Goal: Register for event/course

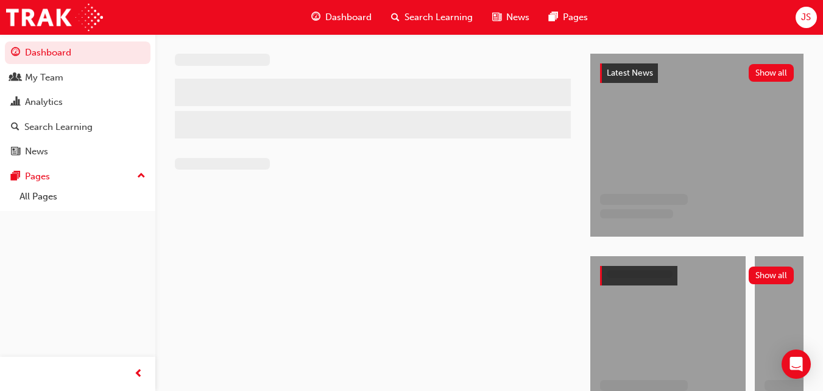
click at [803, 23] on span "JS" at bounding box center [806, 17] width 10 height 14
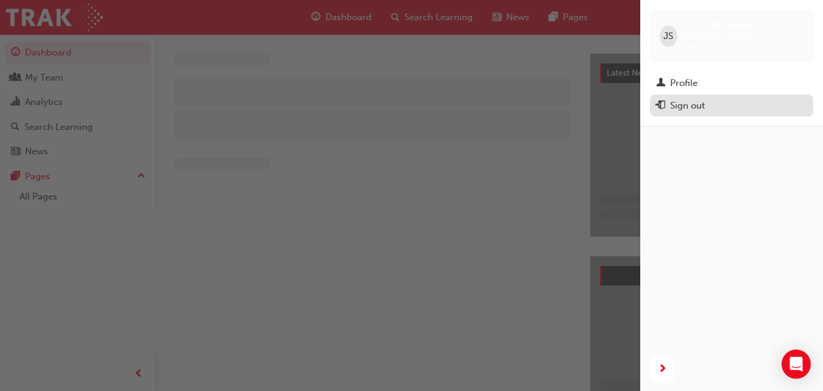
click at [689, 99] on div "Sign out" at bounding box center [687, 106] width 35 height 14
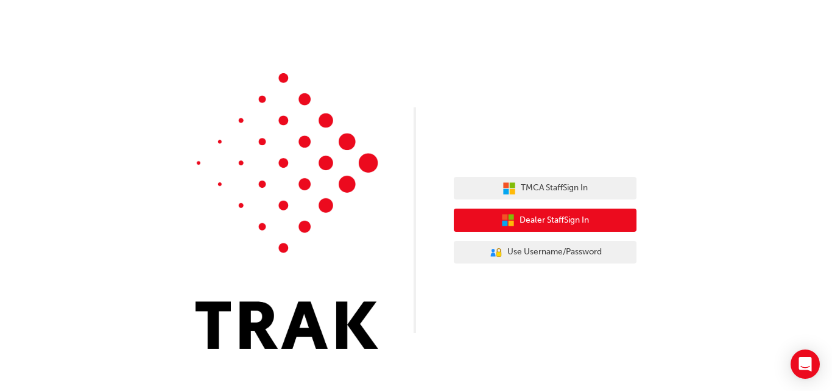
click at [546, 222] on span "Dealer Staff Sign In" at bounding box center [554, 220] width 69 height 14
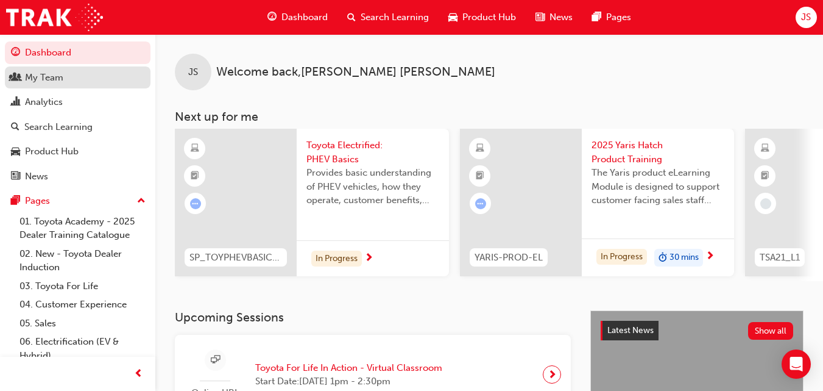
click at [51, 77] on div "My Team" at bounding box center [44, 78] width 38 height 14
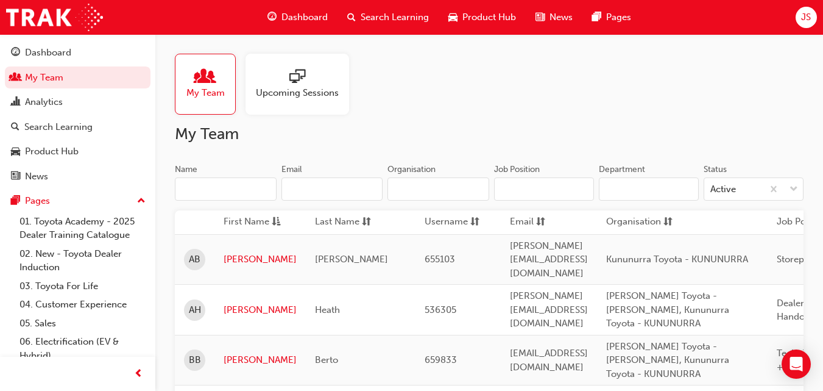
click at [388, 19] on span "Search Learning" at bounding box center [395, 17] width 68 height 14
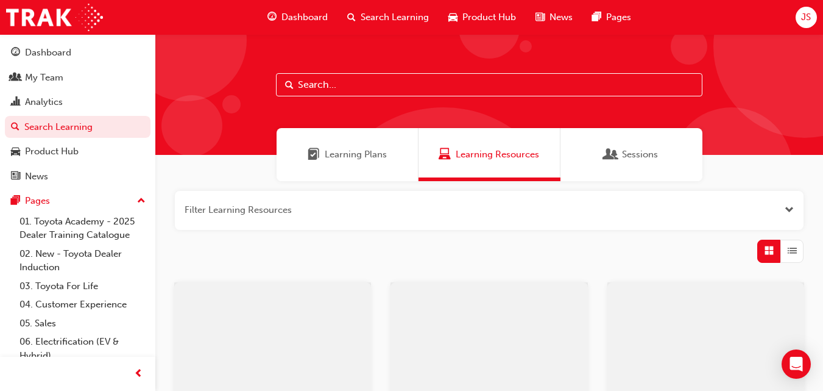
click at [345, 96] on input "text" at bounding box center [489, 84] width 427 height 23
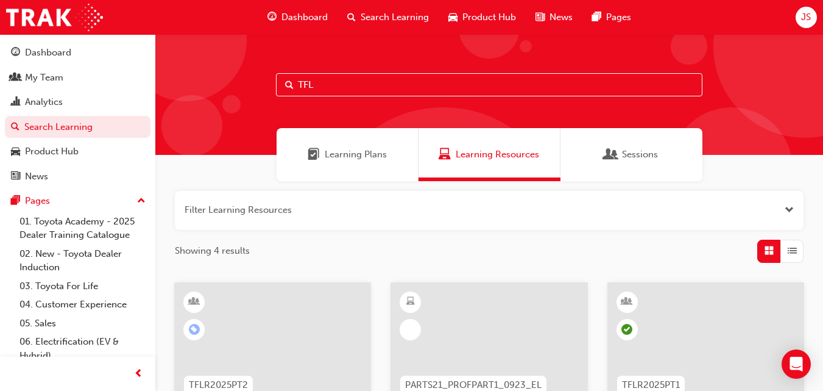
type input "TFL"
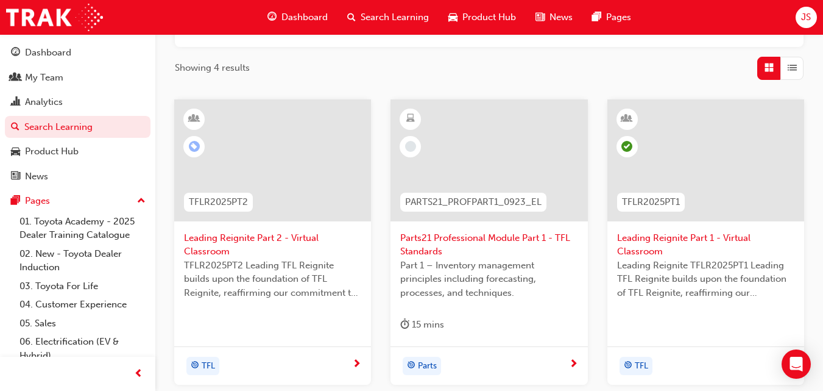
scroll to position [488, 0]
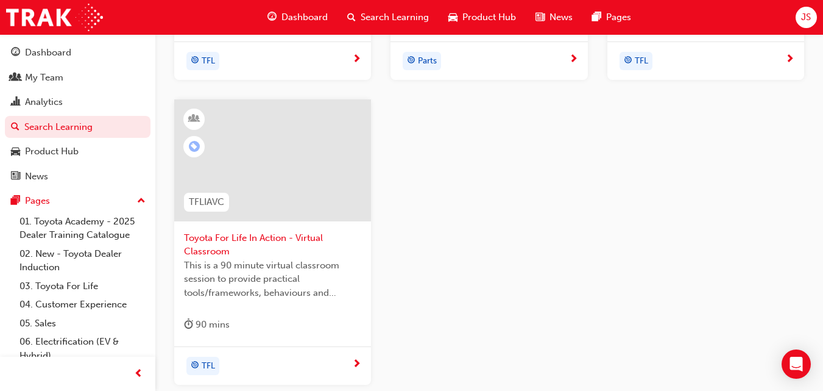
click at [292, 239] on span "Toyota For Life In Action - Virtual Classroom" at bounding box center [272, 244] width 177 height 27
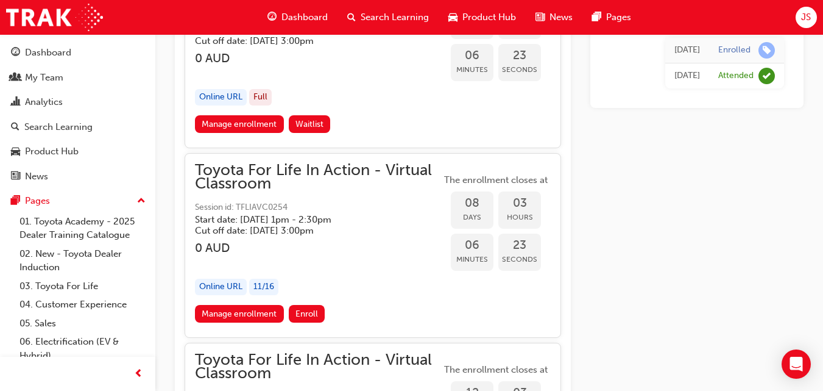
scroll to position [4652, 0]
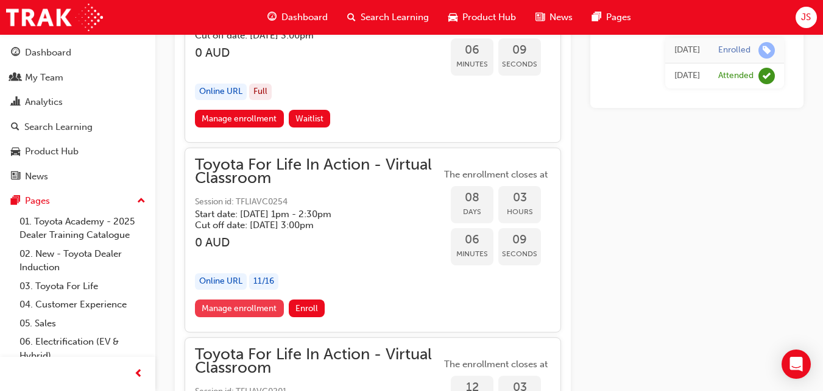
click at [254, 306] on link "Manage enrollment" at bounding box center [239, 308] width 89 height 18
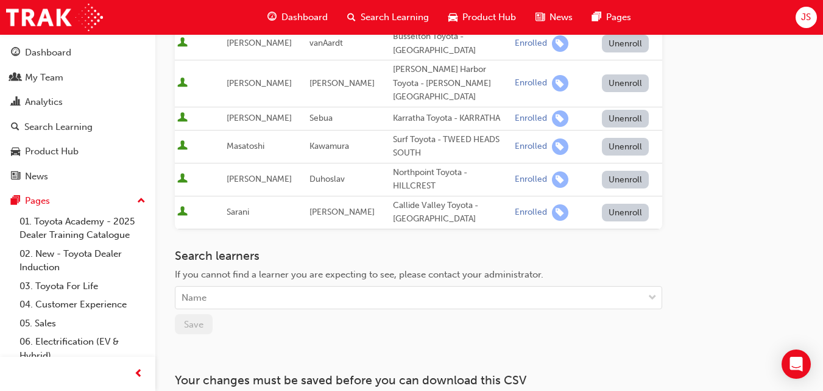
scroll to position [447, 0]
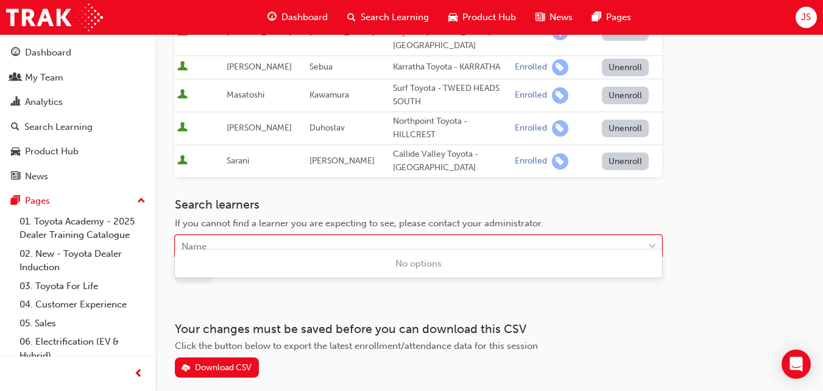
click at [227, 240] on div "Name" at bounding box center [410, 246] width 468 height 21
type input "blake"
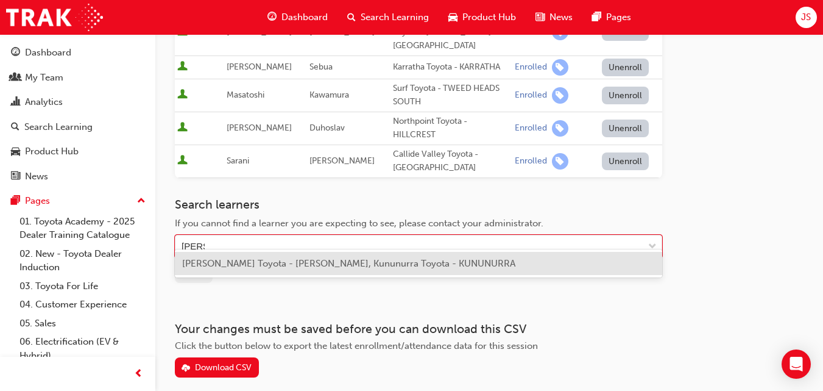
click at [237, 261] on span "Blake Berto - Katherine Toyota - KATHERINE, Kununurra Toyota - KUNUNURRA" at bounding box center [348, 263] width 333 height 11
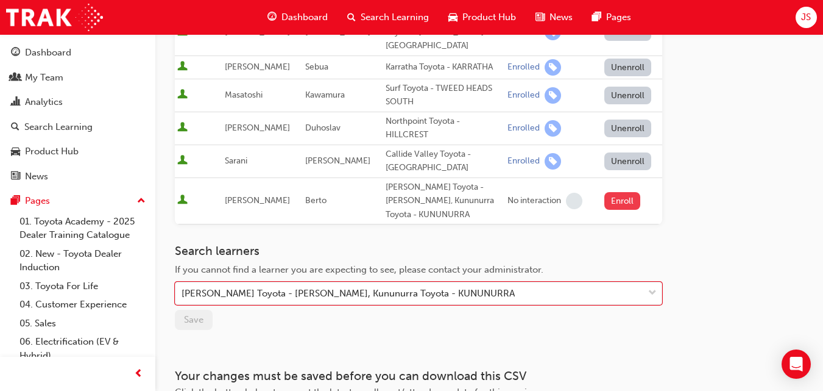
click at [623, 192] on button "Enroll" at bounding box center [623, 201] width 37 height 18
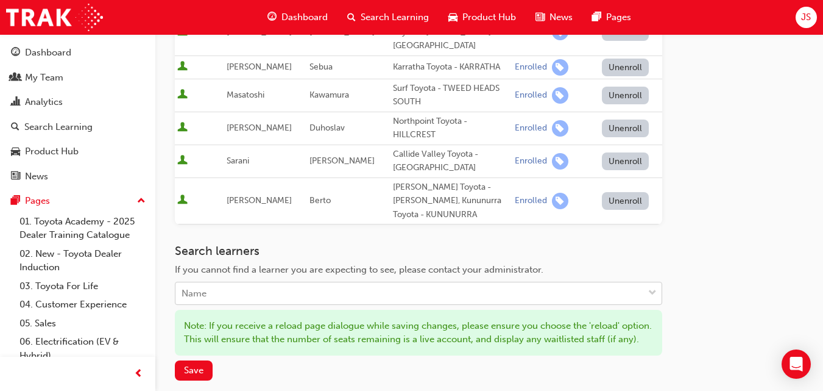
click at [260, 288] on div "Name" at bounding box center [410, 293] width 468 height 21
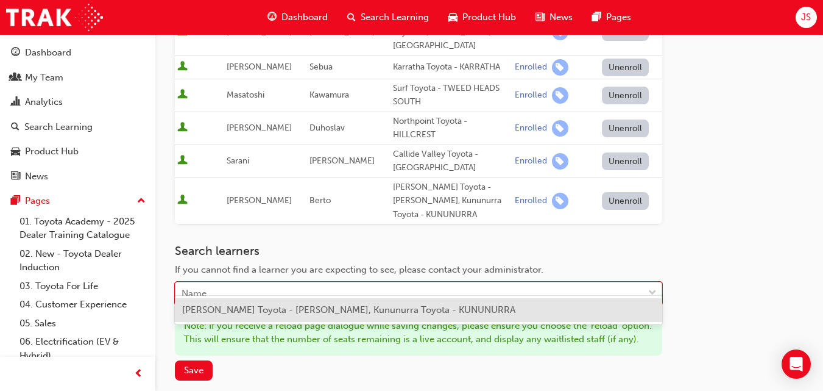
click at [259, 283] on div "Name" at bounding box center [410, 293] width 468 height 21
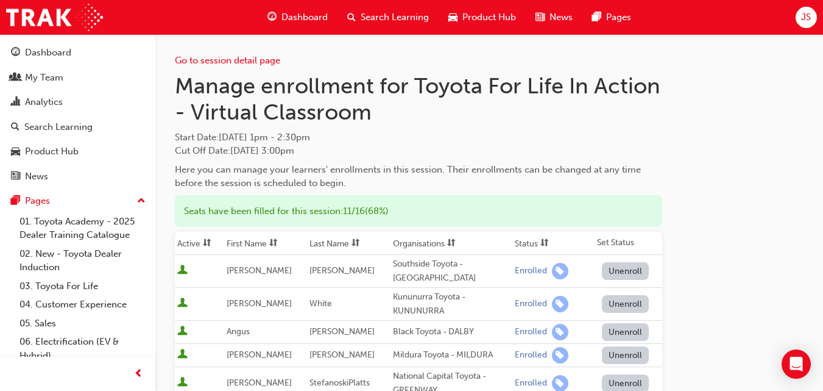
type input "jap"
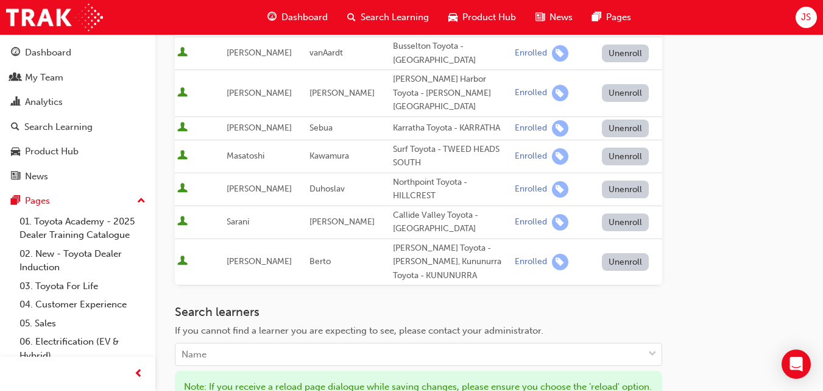
scroll to position [427, 0]
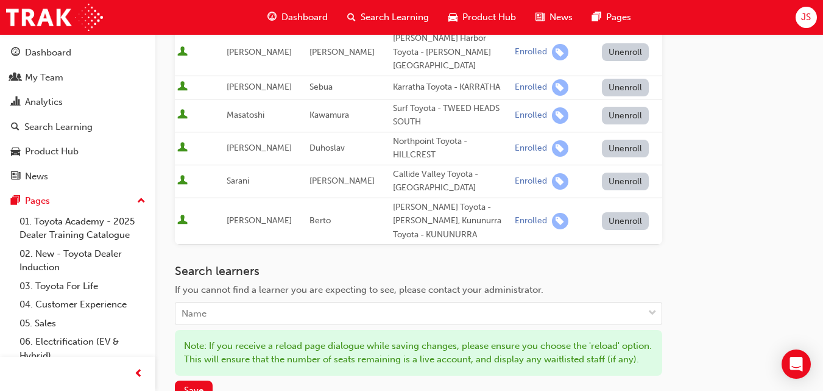
click at [320, 287] on div "Search learners If you cannot find a learner you are expecting to see, please c…" at bounding box center [419, 294] width 488 height 61
click at [316, 303] on div "Name" at bounding box center [410, 313] width 468 height 21
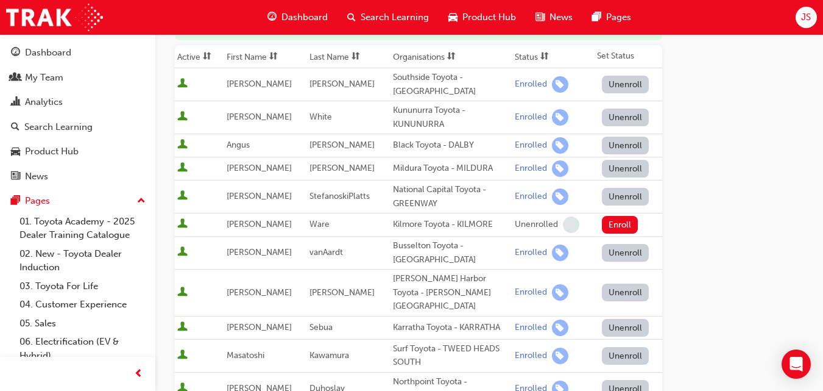
scroll to position [548, 0]
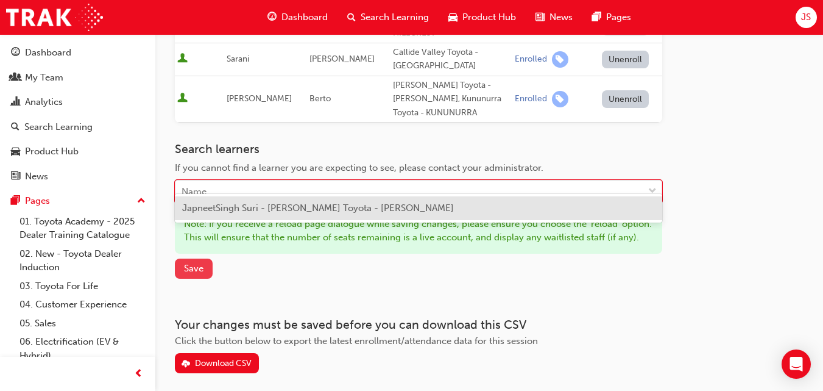
click at [199, 271] on span "Save" at bounding box center [194, 268] width 20 height 11
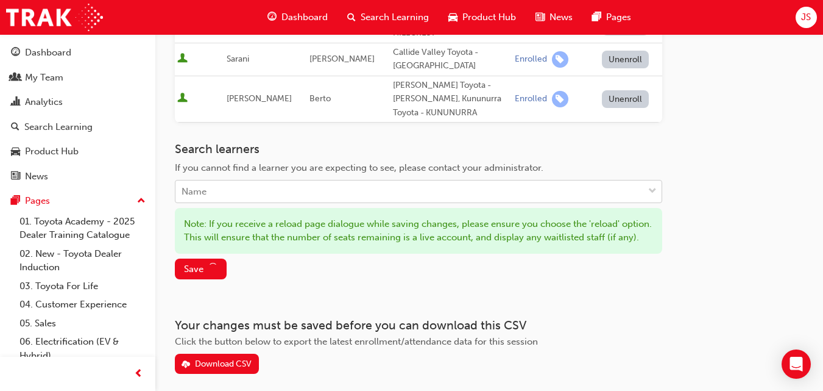
click at [243, 181] on div "Name" at bounding box center [410, 191] width 468 height 21
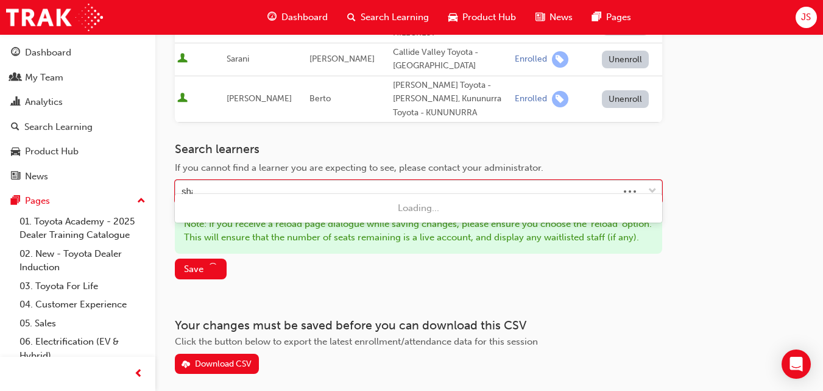
type input "shad"
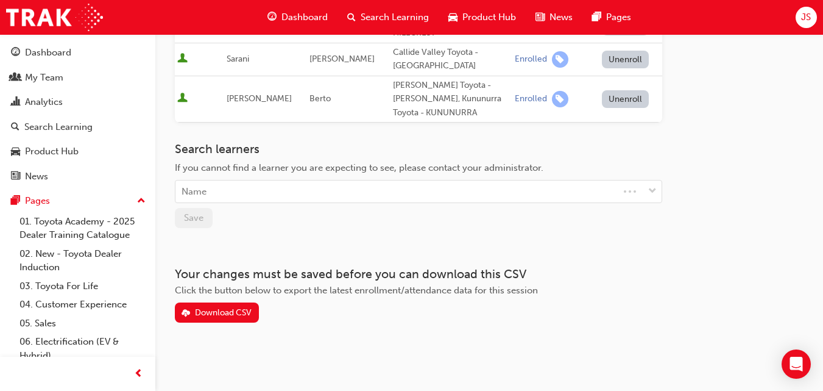
scroll to position [536, 0]
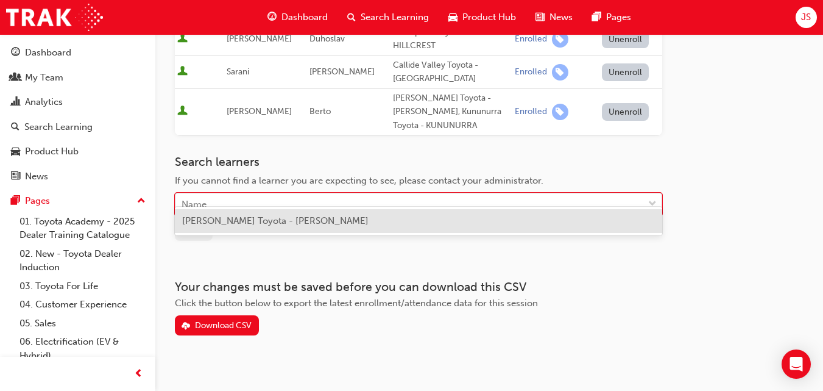
click at [215, 194] on div "Name" at bounding box center [410, 204] width 468 height 21
click at [254, 230] on div "Shadman Aditto - Katherine Toyota - KATHERINE" at bounding box center [419, 221] width 488 height 24
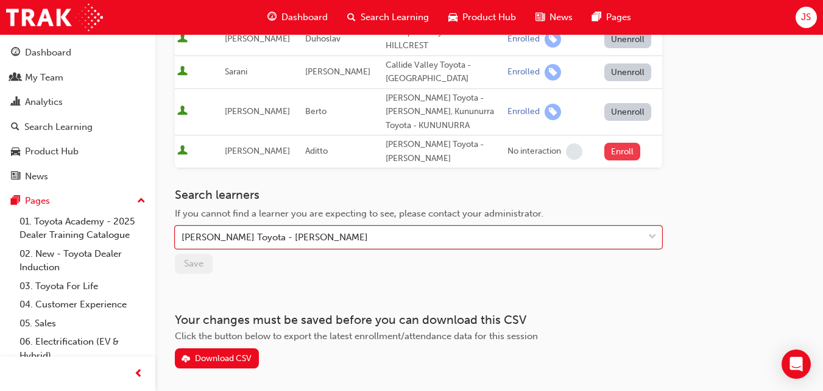
click at [612, 143] on button "Enroll" at bounding box center [623, 152] width 37 height 18
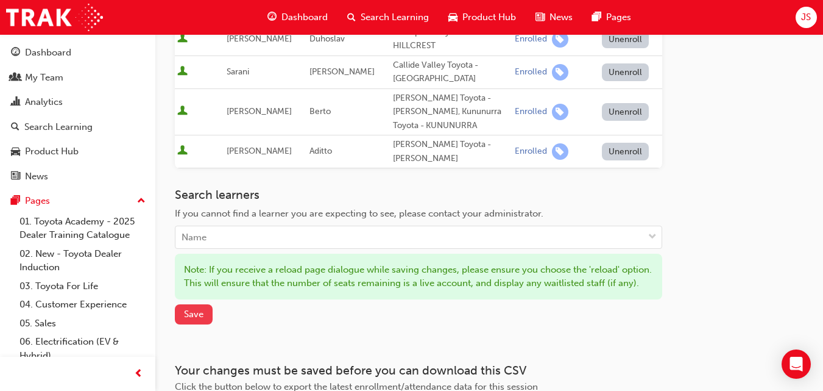
click at [193, 316] on span "Save" at bounding box center [194, 313] width 20 height 11
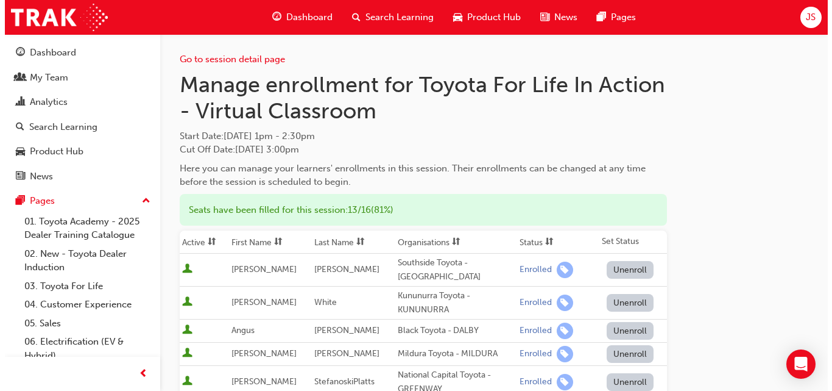
scroll to position [0, 0]
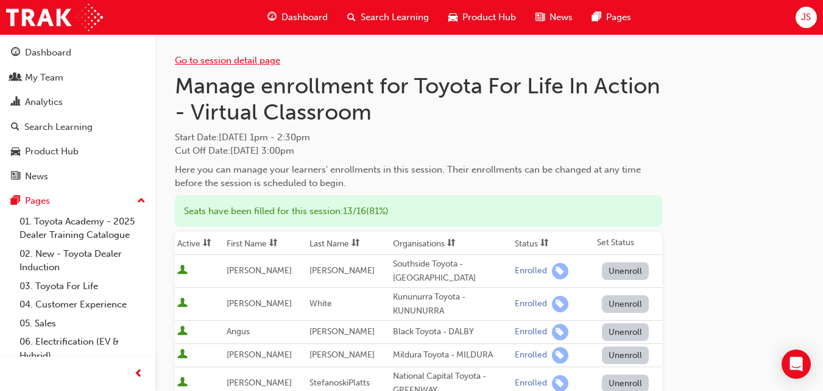
click at [235, 60] on link "Go to session detail page" at bounding box center [227, 60] width 105 height 11
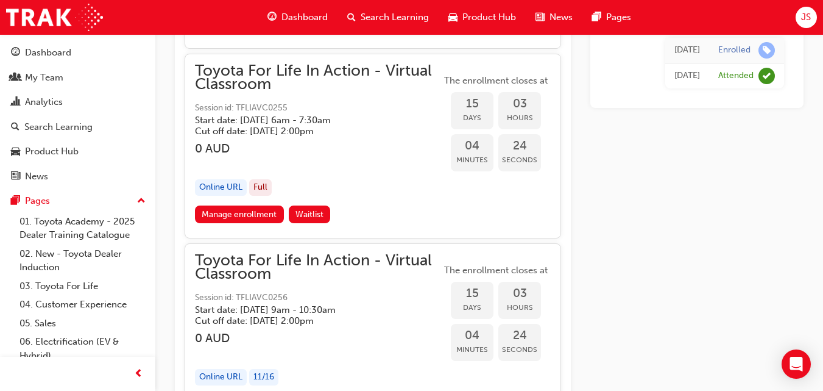
scroll to position [6725, 0]
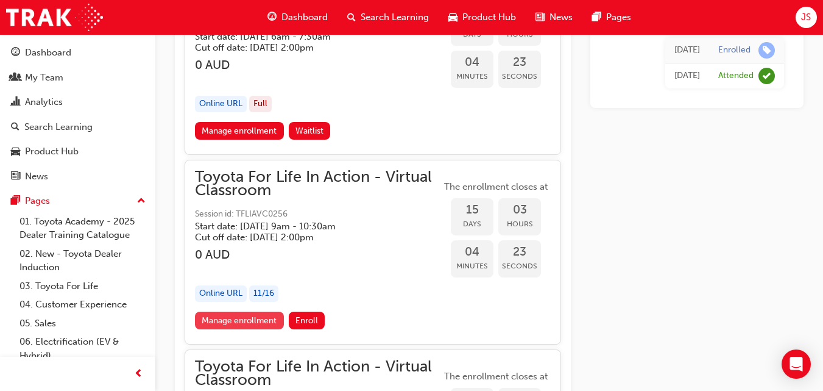
click at [247, 317] on link "Manage enrollment" at bounding box center [239, 320] width 89 height 18
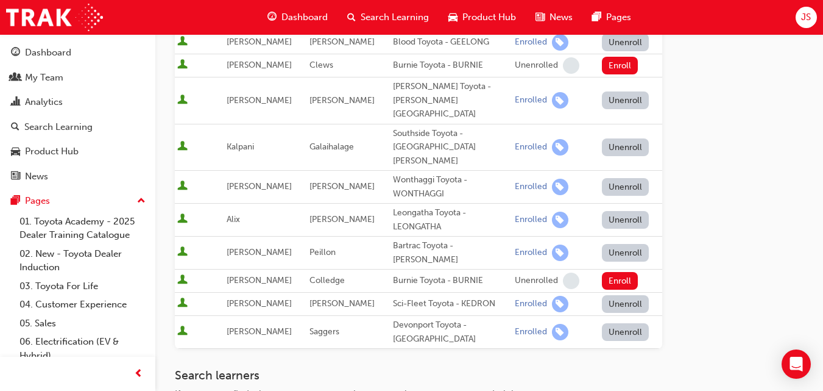
scroll to position [427, 0]
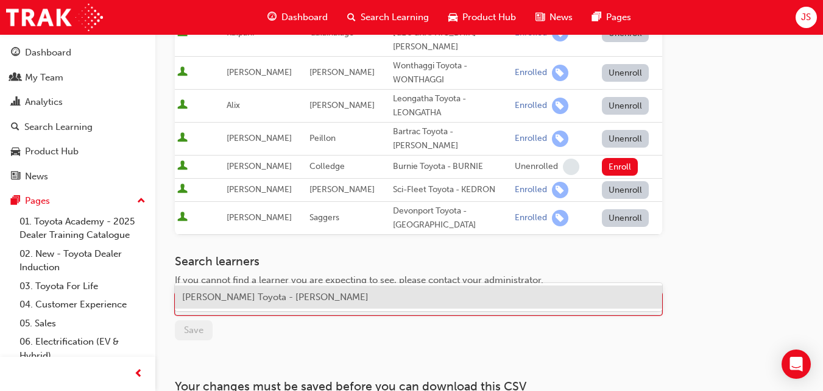
click at [269, 293] on div "Name" at bounding box center [410, 303] width 468 height 21
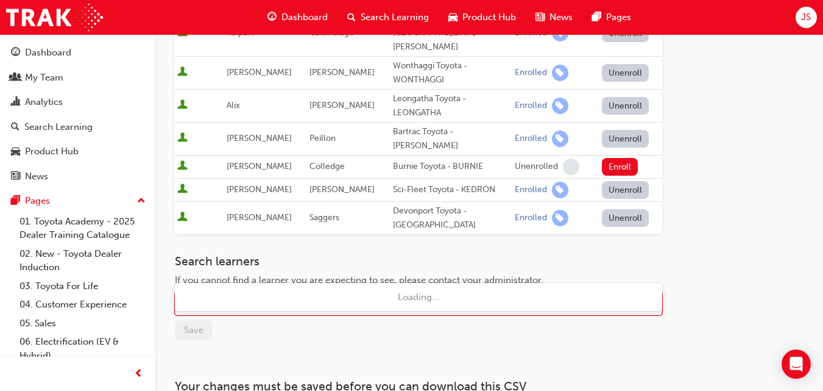
type input "jap"
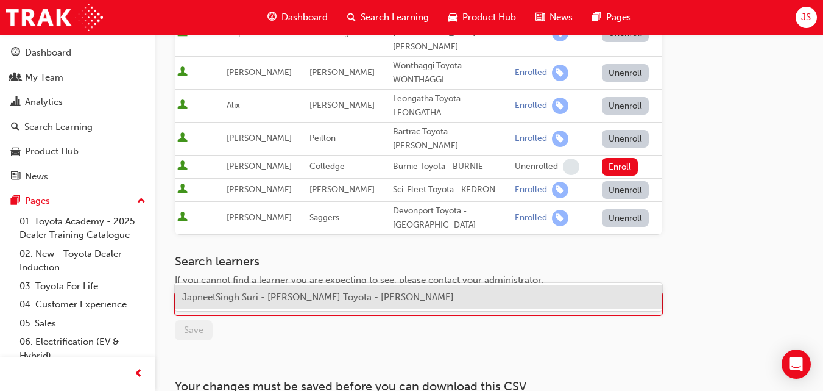
click at [254, 302] on span "JapneetSingh Suri - Katherine Toyota - KATHERINE" at bounding box center [318, 296] width 272 height 11
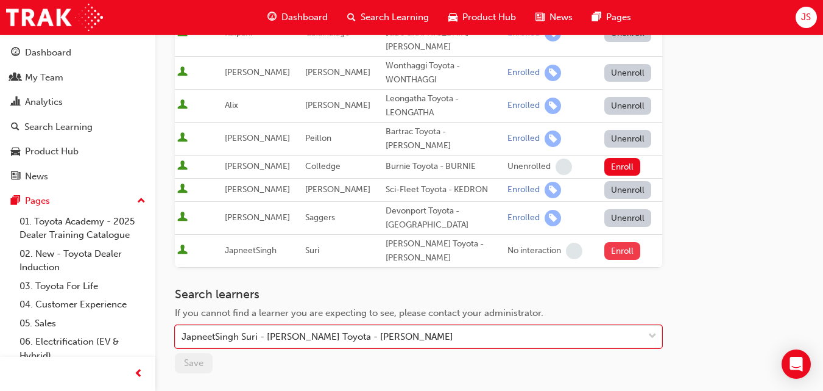
click at [616, 242] on button "Enroll" at bounding box center [623, 251] width 37 height 18
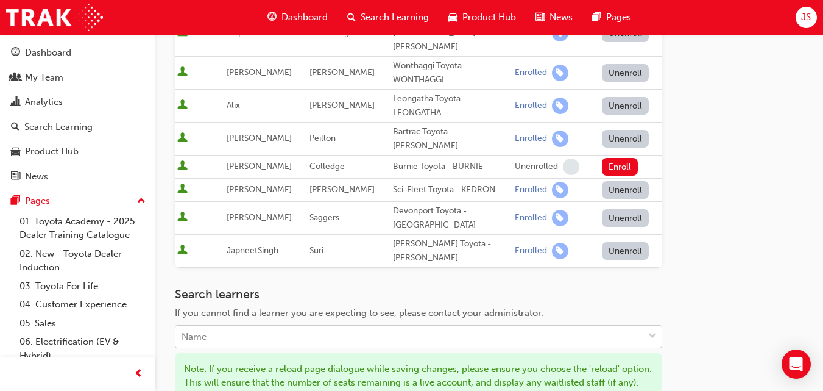
click at [278, 326] on div "Name" at bounding box center [410, 336] width 468 height 21
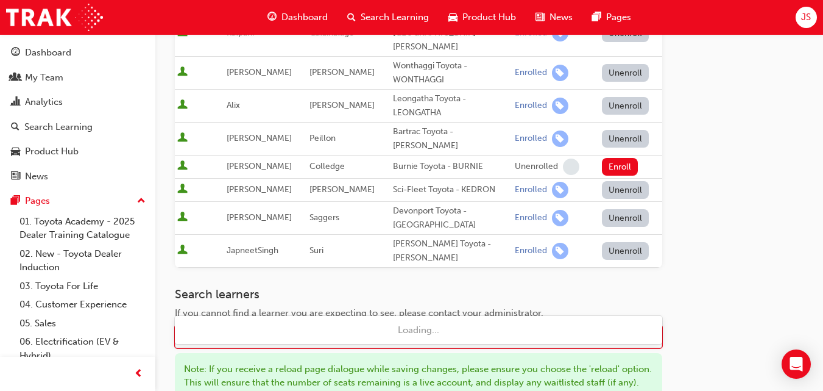
type input "prab"
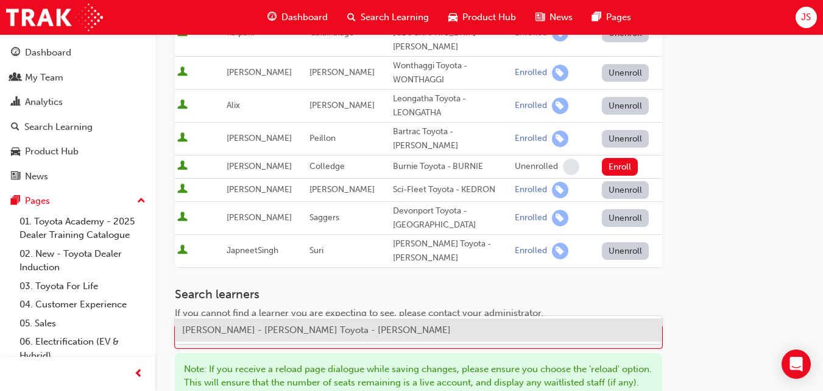
click at [272, 336] on div "Prabhdeep Singh - Katherine Toyota - KATHERINE" at bounding box center [419, 330] width 488 height 24
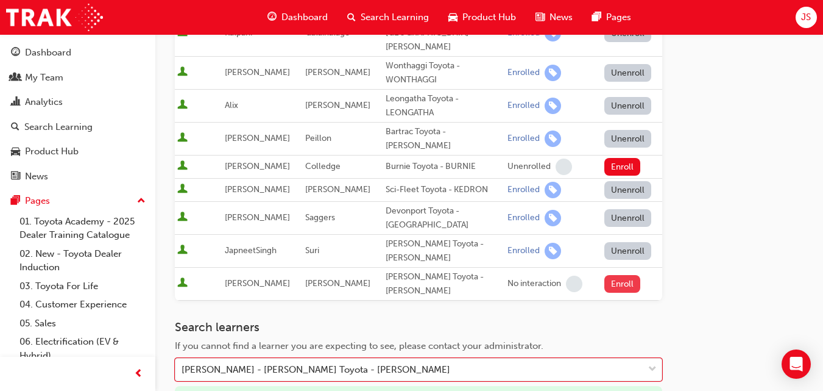
click at [619, 275] on button "Enroll" at bounding box center [623, 284] width 37 height 18
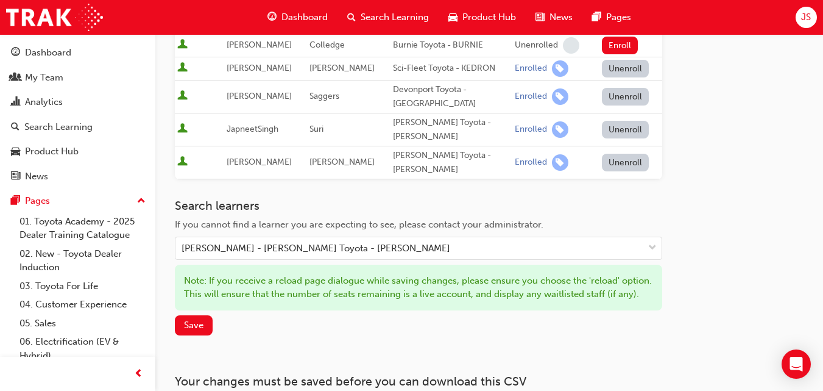
scroll to position [548, 0]
click at [205, 314] on button "Save" at bounding box center [194, 324] width 38 height 20
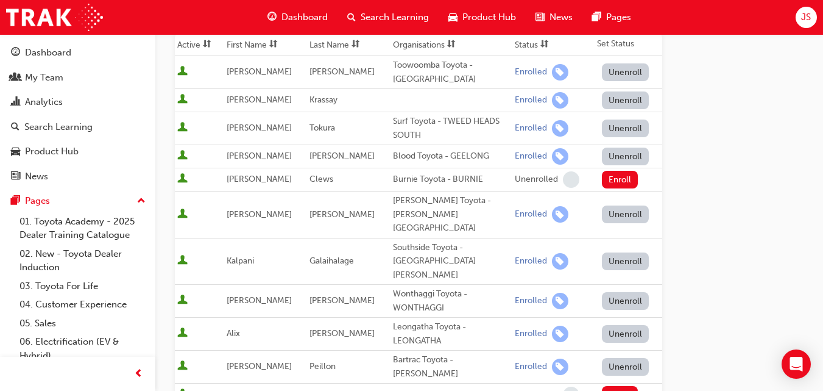
scroll to position [366, 0]
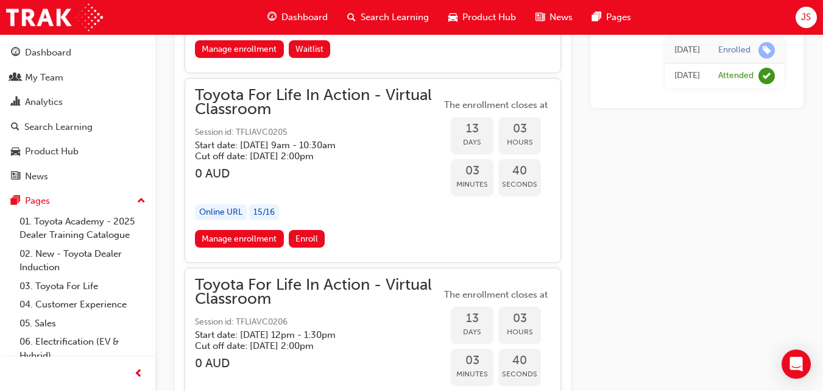
scroll to position [5688, 0]
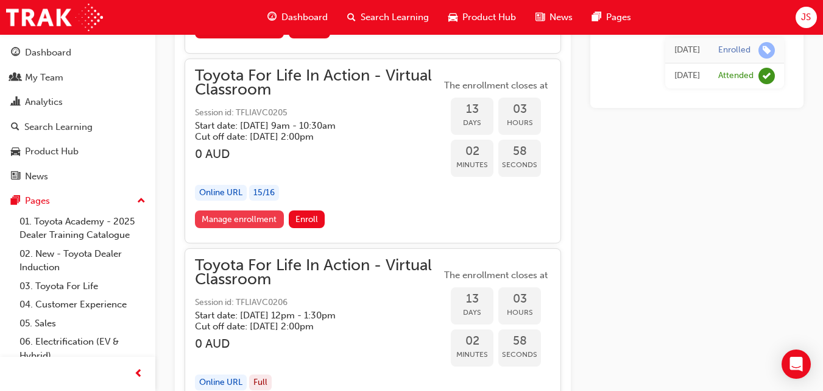
click at [238, 218] on link "Manage enrollment" at bounding box center [239, 219] width 89 height 18
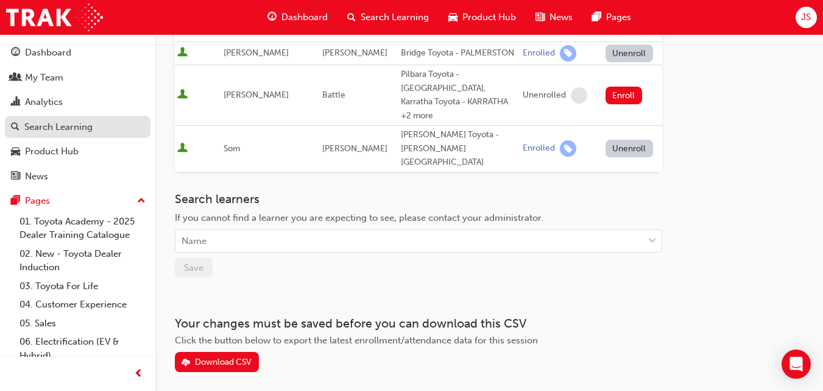
scroll to position [357, 0]
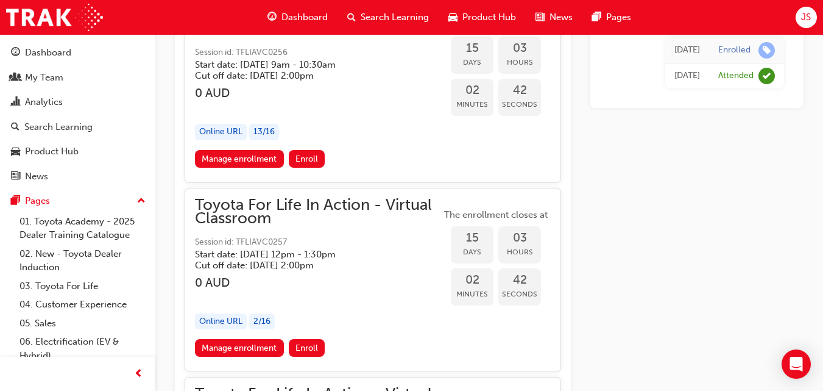
scroll to position [6907, 0]
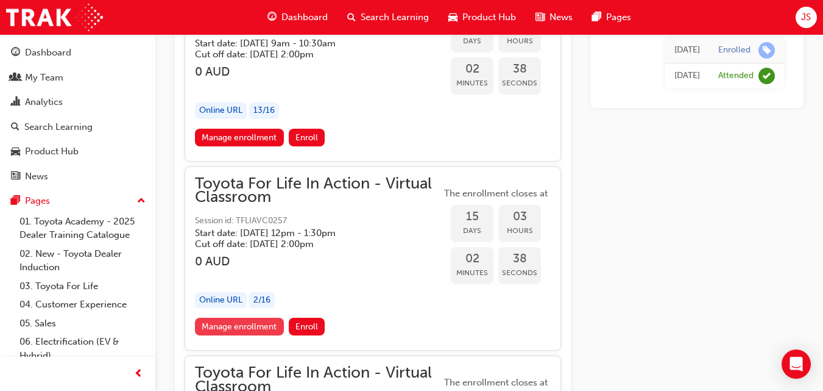
click at [249, 327] on link "Manage enrollment" at bounding box center [239, 327] width 89 height 18
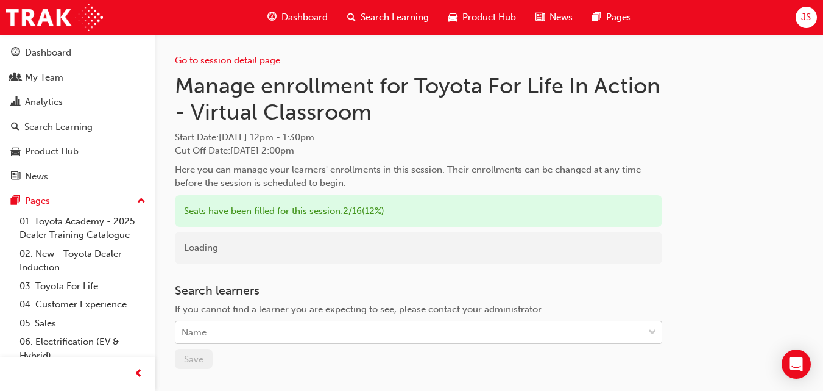
scroll to position [61, 0]
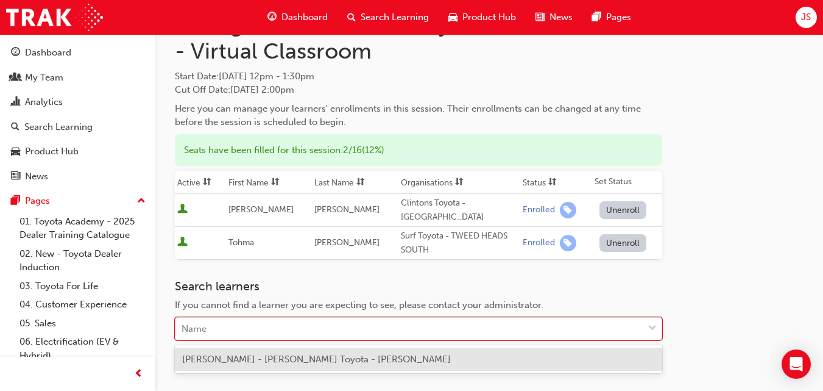
click at [236, 330] on div "Name" at bounding box center [410, 328] width 468 height 21
type input "chr"
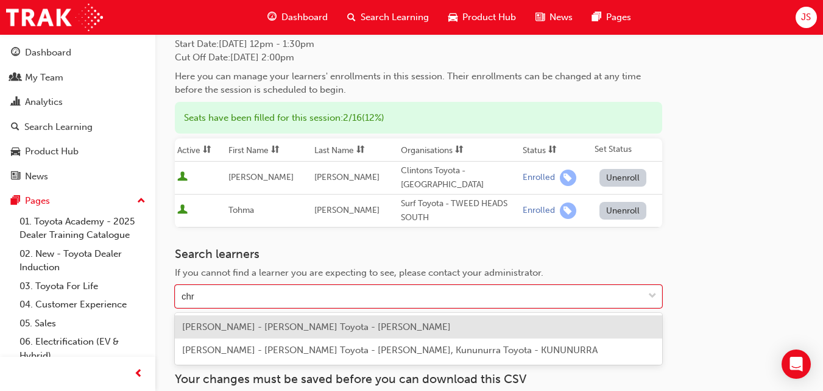
scroll to position [122, 0]
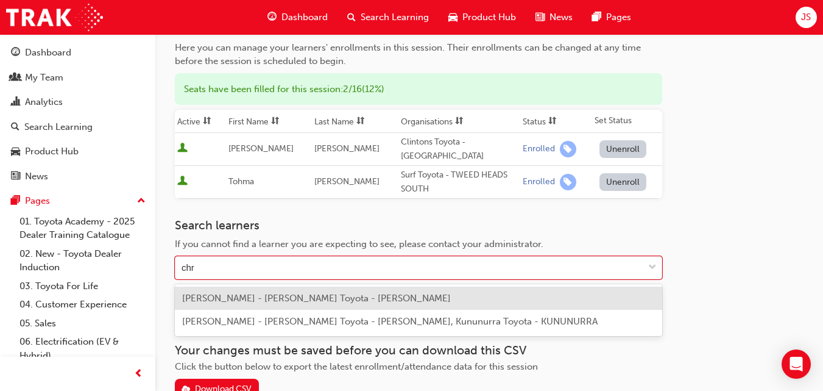
click at [271, 293] on span "Christopher Buzza - Katherine Toyota - KATHERINE" at bounding box center [316, 298] width 269 height 11
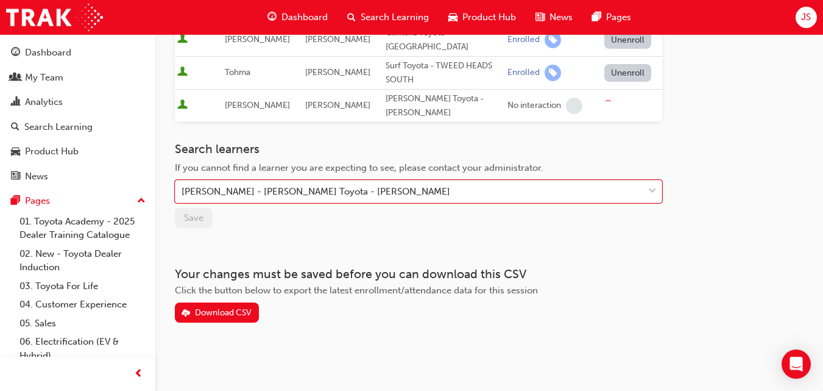
scroll to position [232, 0]
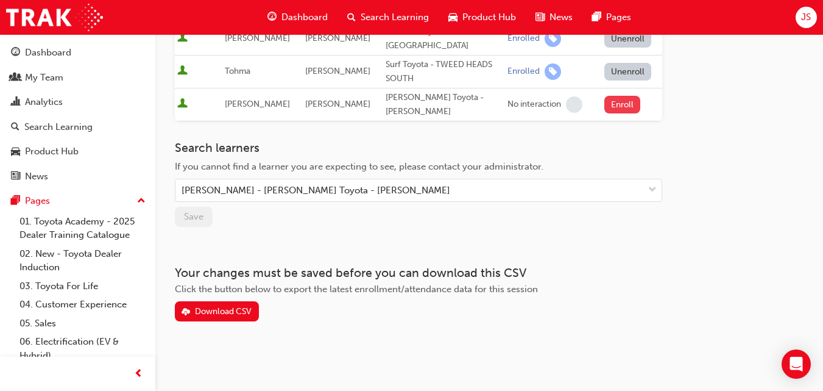
click at [621, 107] on button "Enroll" at bounding box center [623, 105] width 37 height 18
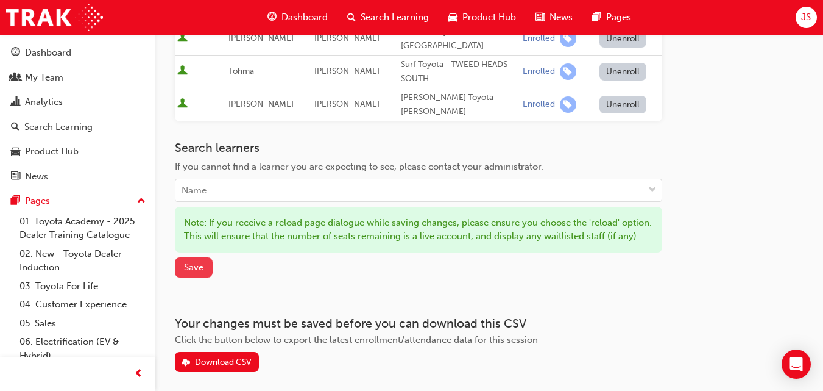
click at [198, 272] on button "Save" at bounding box center [194, 267] width 38 height 20
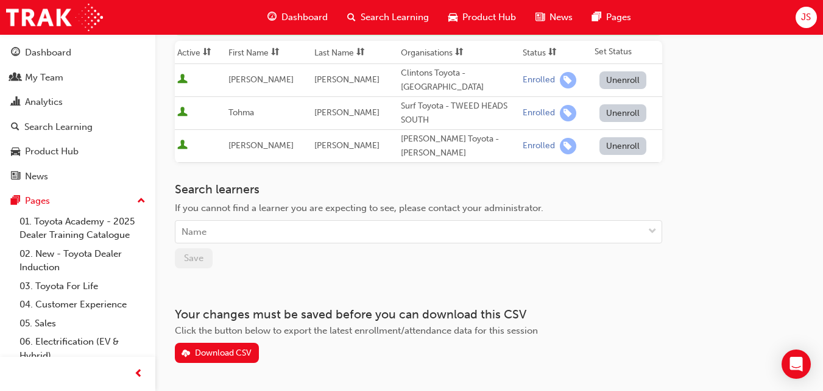
scroll to position [171, 0]
